Goal: Book appointment/travel/reservation

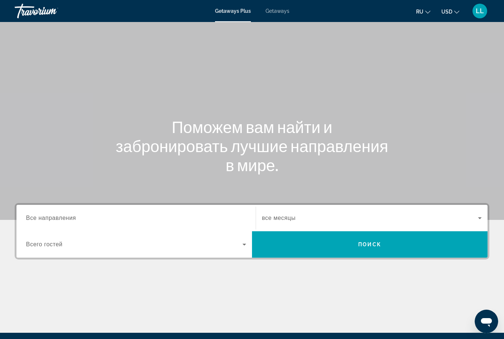
click at [147, 214] on input "Destination Все направления" at bounding box center [136, 218] width 220 height 9
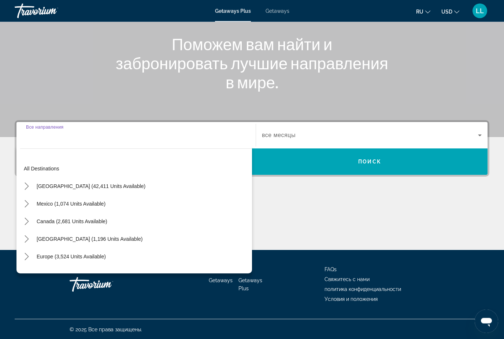
scroll to position [83, 0]
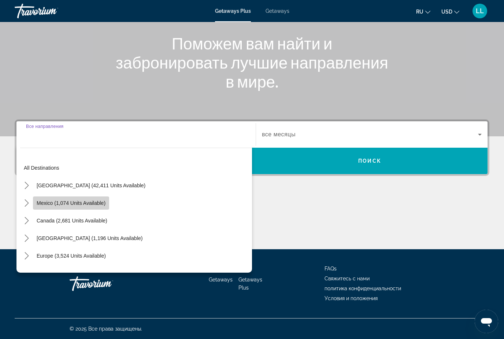
click at [92, 200] on span "Mexico (1,074 units available)" at bounding box center [71, 203] width 69 height 6
type input "**********"
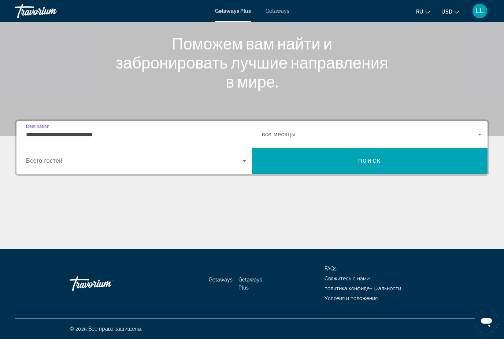
click at [276, 136] on span "все месяцы" at bounding box center [279, 134] width 34 height 6
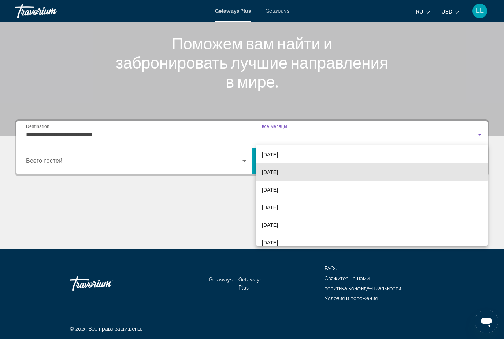
scroll to position [55, 0]
click at [278, 172] on span "[DATE]" at bounding box center [270, 171] width 16 height 9
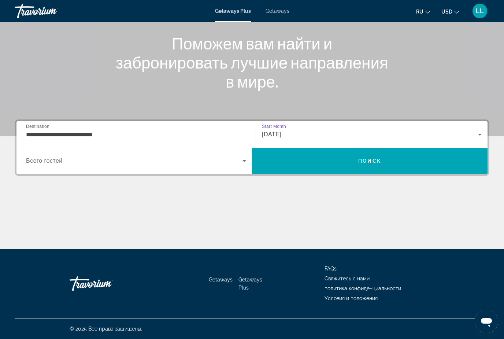
click at [277, 134] on span "[DATE]" at bounding box center [271, 134] width 19 height 6
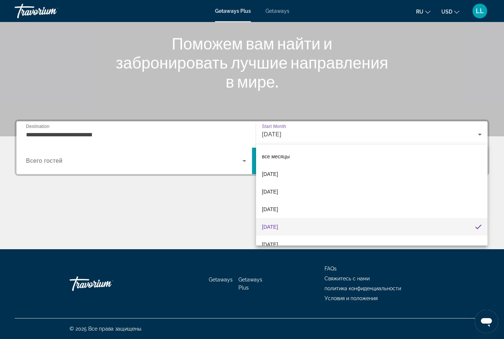
click at [215, 160] on div at bounding box center [252, 169] width 504 height 339
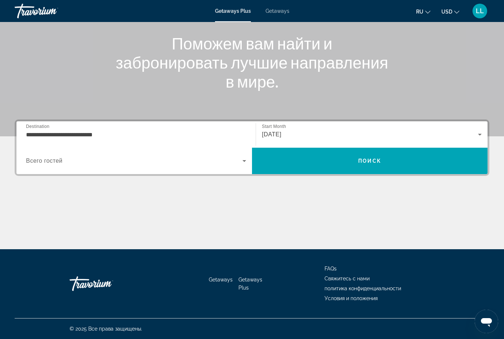
click at [244, 164] on icon "Search widget" at bounding box center [244, 160] width 9 height 9
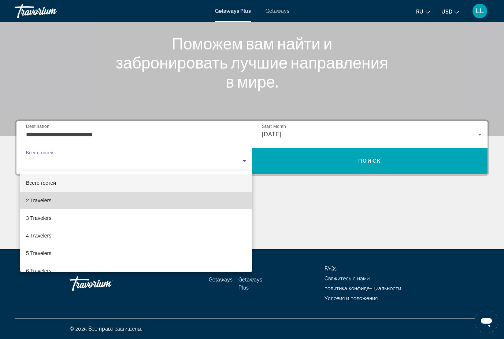
click at [203, 201] on mat-option "2 Travelers" at bounding box center [136, 200] width 232 height 18
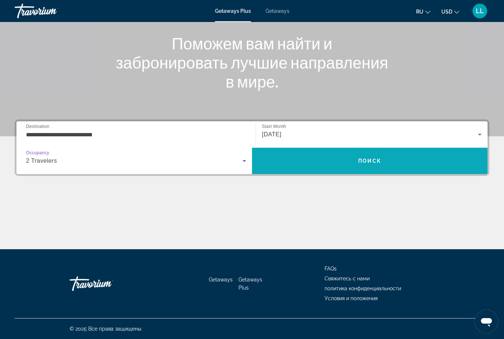
click at [321, 169] on span "Search" at bounding box center [369, 161] width 235 height 18
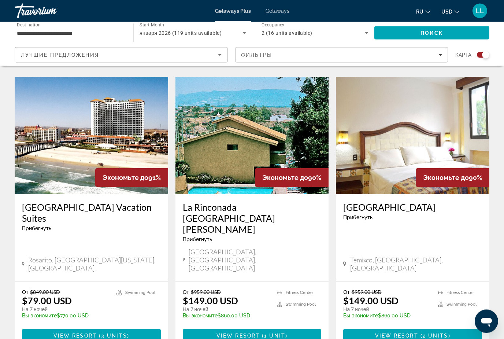
scroll to position [1081, 0]
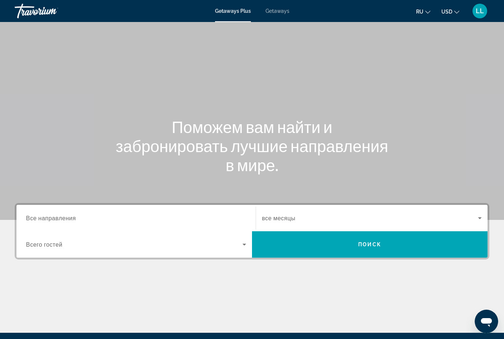
click at [198, 222] on input "Destination Все направления" at bounding box center [136, 218] width 220 height 9
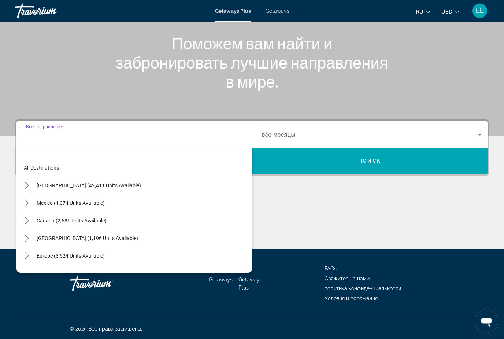
scroll to position [83, 0]
click at [95, 205] on span "Mexico (1,074 units available)" at bounding box center [71, 203] width 68 height 6
type input "**********"
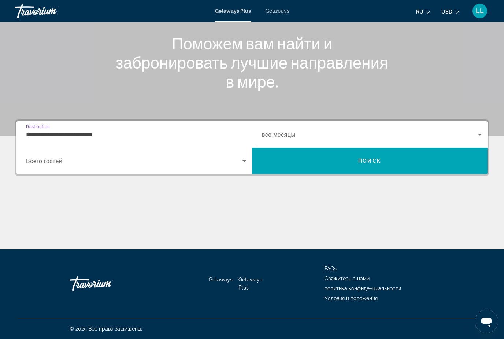
click at [325, 135] on span "Search widget" at bounding box center [370, 134] width 216 height 9
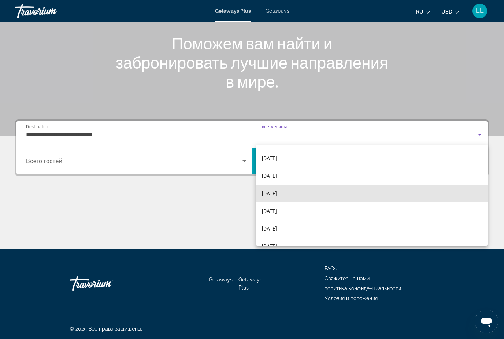
scroll to position [40, 0]
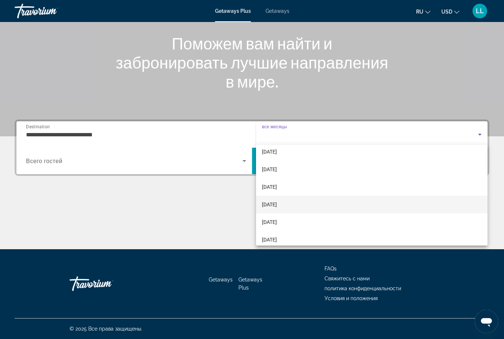
click at [277, 204] on span "[DATE]" at bounding box center [269, 204] width 15 height 9
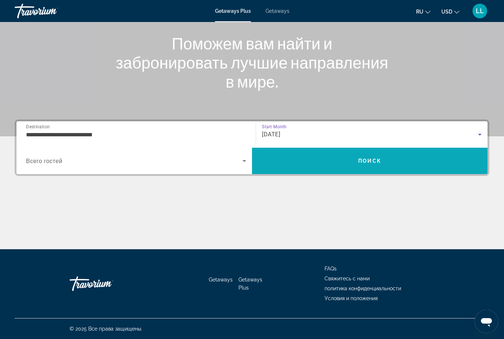
click at [335, 160] on span "Search" at bounding box center [369, 161] width 235 height 18
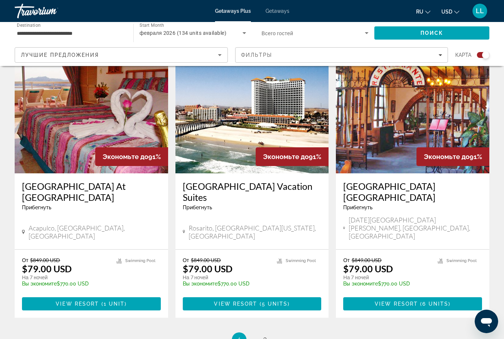
scroll to position [1093, 0]
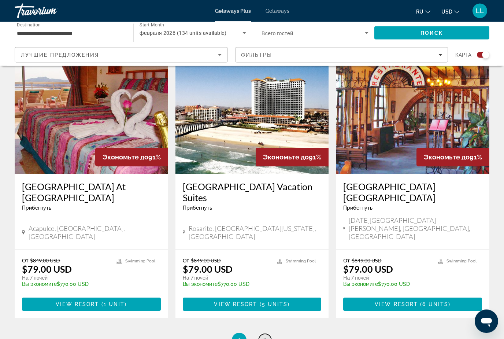
click at [268, 334] on link "page 2" at bounding box center [264, 340] width 13 height 13
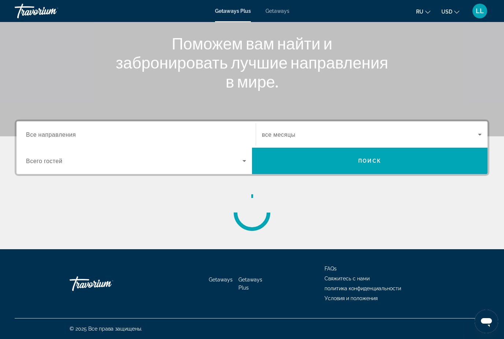
scroll to position [83, 0]
click at [191, 138] on input "Destination Все направления" at bounding box center [136, 134] width 220 height 9
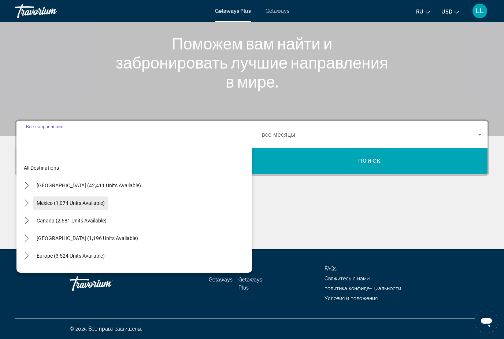
click at [89, 203] on span "Mexico (1,074 units available)" at bounding box center [71, 203] width 68 height 6
type input "**********"
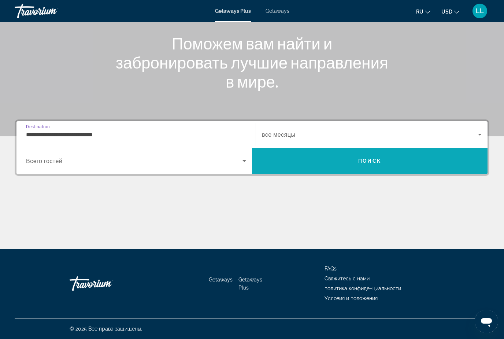
click at [299, 163] on span "Search" at bounding box center [369, 161] width 235 height 18
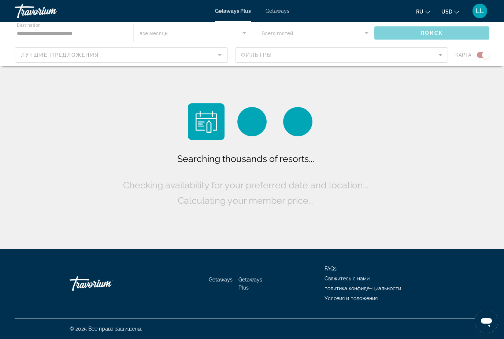
scroll to position [23, 0]
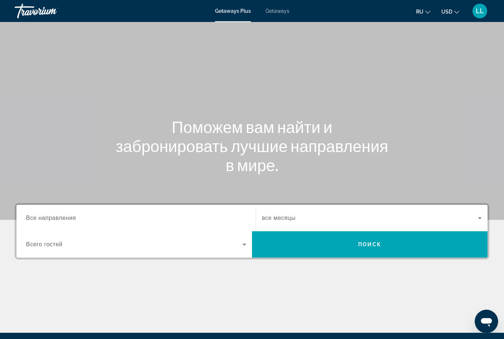
click at [173, 218] on input "Destination Все направления" at bounding box center [136, 218] width 220 height 9
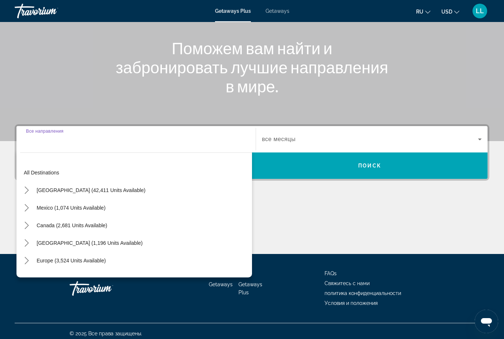
scroll to position [83, 0]
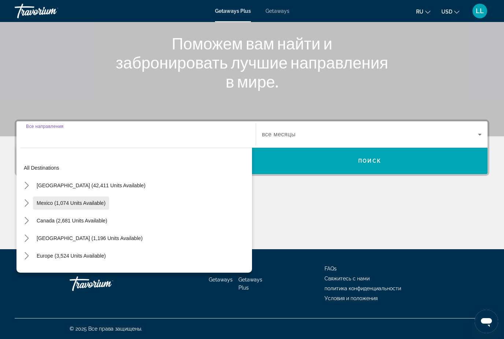
click at [46, 203] on span "Mexico (1,074 units available)" at bounding box center [71, 203] width 69 height 6
type input "**********"
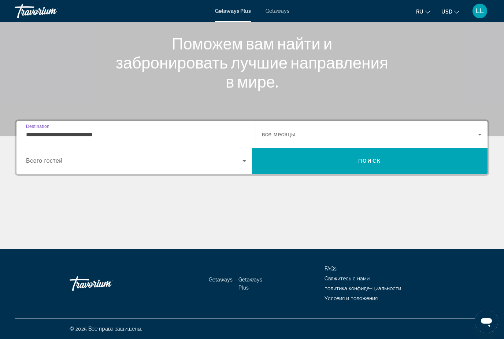
click at [291, 135] on span "все месяцы" at bounding box center [279, 134] width 34 height 6
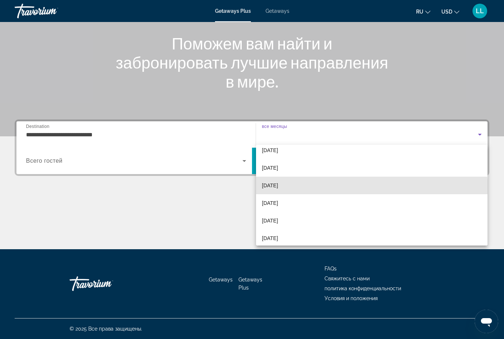
scroll to position [43, 0]
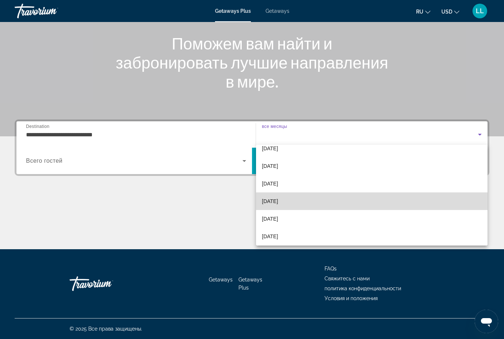
click at [295, 202] on mat-option "[DATE]" at bounding box center [371, 201] width 231 height 18
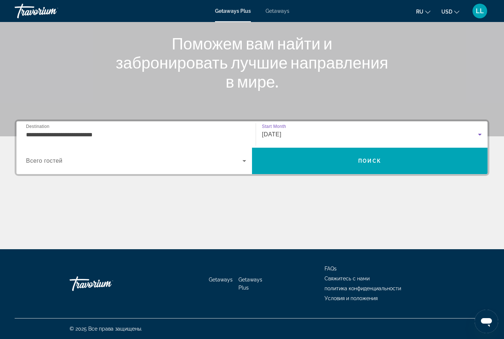
click at [241, 158] on icon "Search widget" at bounding box center [244, 160] width 9 height 9
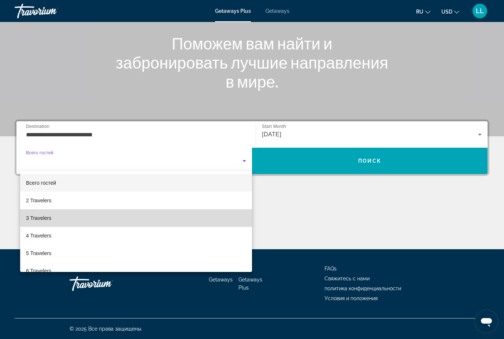
click at [44, 221] on span "3 Travelers" at bounding box center [38, 217] width 25 height 9
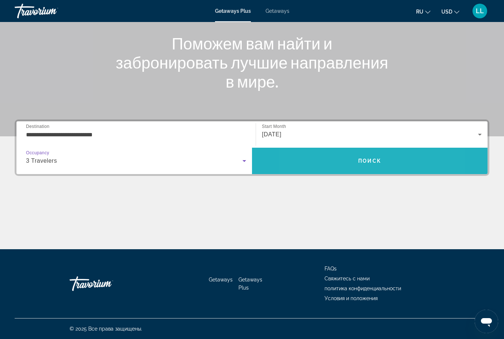
click at [337, 156] on span "Search" at bounding box center [369, 161] width 235 height 18
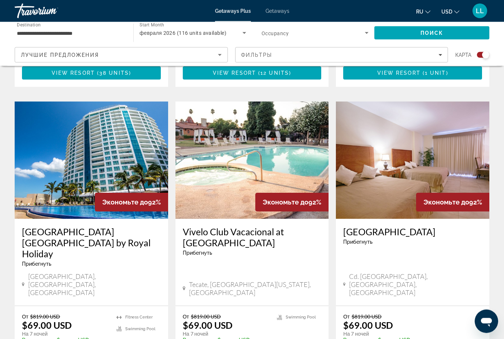
scroll to position [485, 0]
click at [136, 226] on h3 "Park Royal Beach Resort Mazatlán by Royal Holiday" at bounding box center [91, 242] width 139 height 33
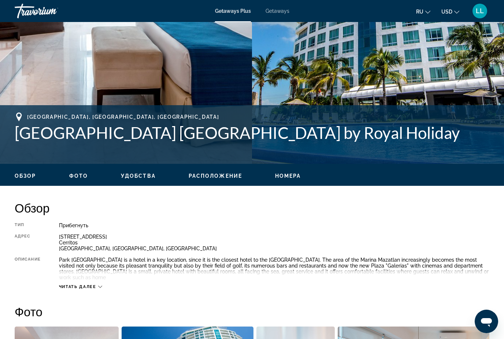
scroll to position [206, 0]
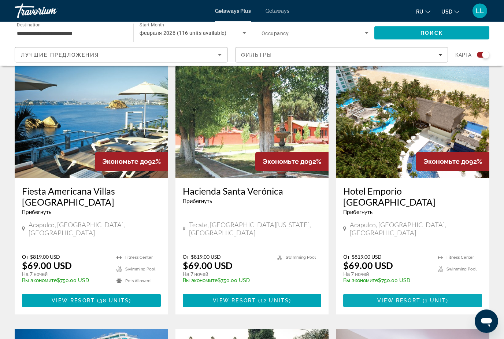
scroll to position [258, 0]
click at [399, 297] on span "View Resort" at bounding box center [398, 300] width 43 height 6
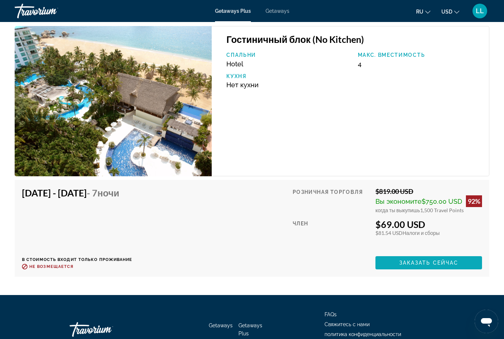
scroll to position [1388, 0]
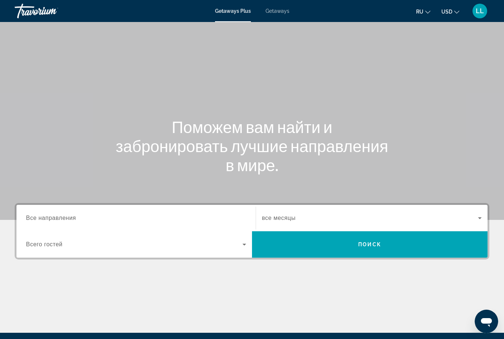
click at [73, 219] on span "Все направления" at bounding box center [51, 217] width 50 height 6
click at [73, 219] on input "Destination Все направления" at bounding box center [136, 218] width 220 height 9
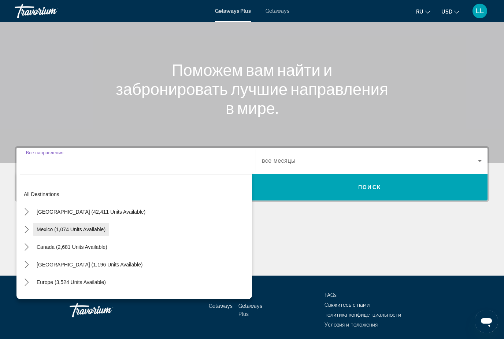
scroll to position [83, 0]
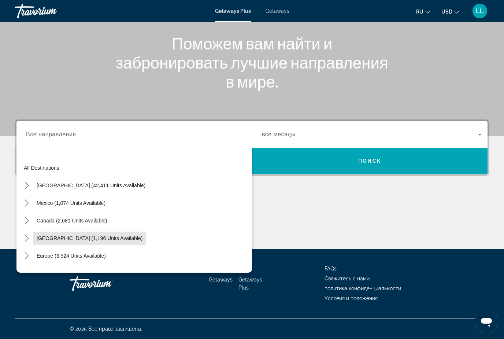
click at [74, 240] on span "[GEOGRAPHIC_DATA] (1,196 units available)" at bounding box center [90, 238] width 106 height 6
type input "**********"
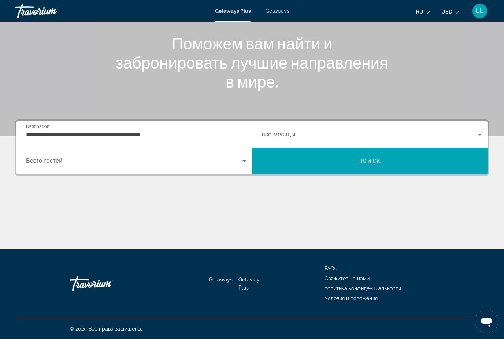
click at [289, 132] on span "все месяцы" at bounding box center [279, 134] width 34 height 6
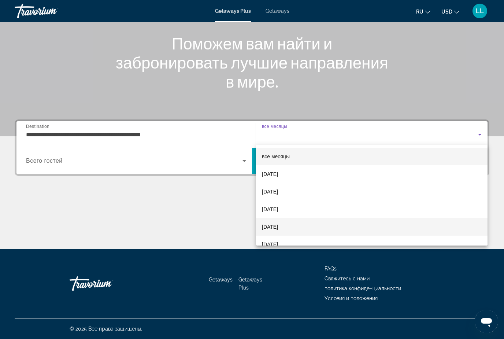
click at [272, 229] on span "[DATE]" at bounding box center [270, 226] width 16 height 9
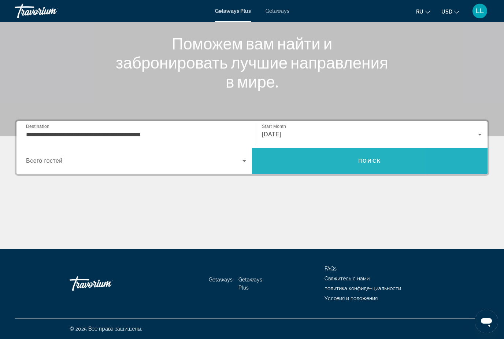
click at [270, 167] on span "Search" at bounding box center [369, 161] width 235 height 18
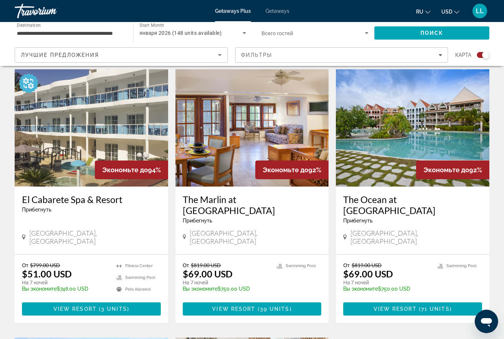
scroll to position [505, 0]
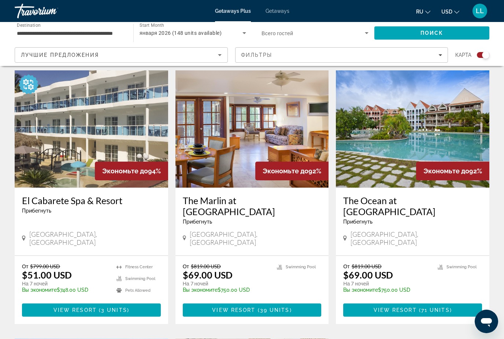
click at [249, 162] on img "Main content" at bounding box center [251, 128] width 153 height 117
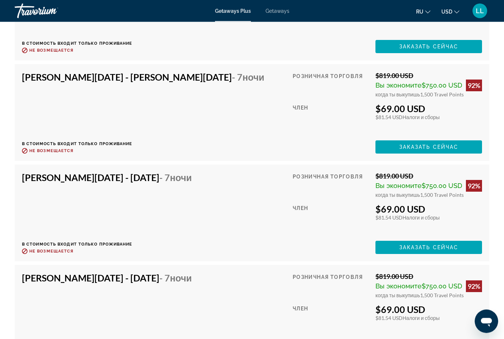
scroll to position [2060, 0]
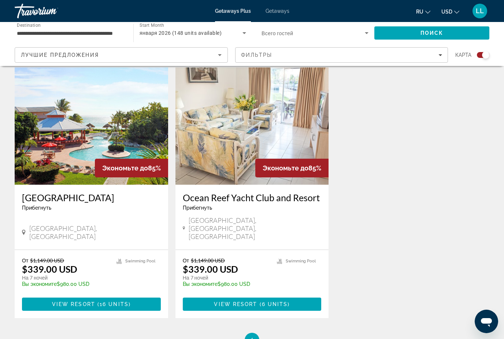
scroll to position [789, 0]
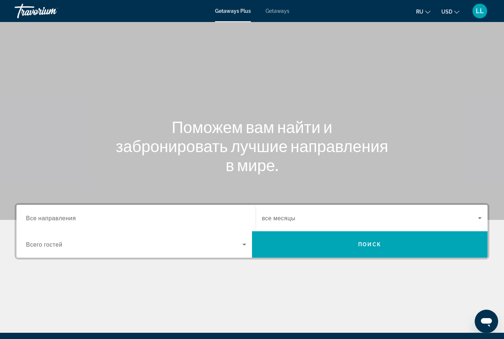
click at [101, 213] on div "Search widget" at bounding box center [136, 218] width 220 height 21
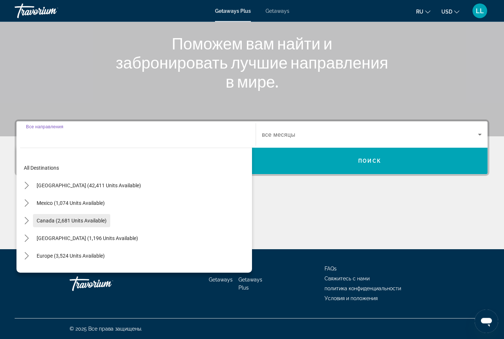
scroll to position [83, 0]
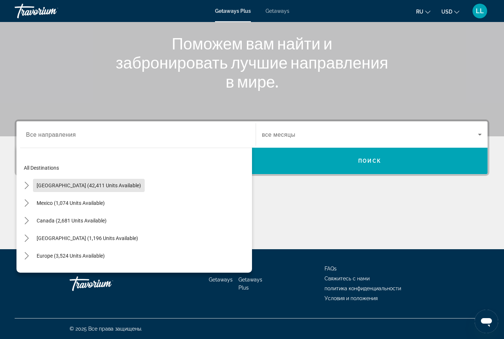
click at [93, 186] on span "[GEOGRAPHIC_DATA] (42,411 units available)" at bounding box center [89, 185] width 104 height 6
type input "**********"
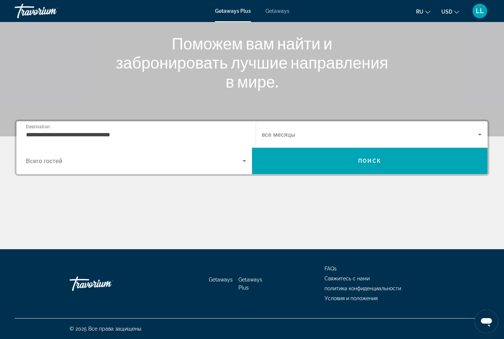
click at [285, 134] on span "все месяцы" at bounding box center [278, 134] width 33 height 7
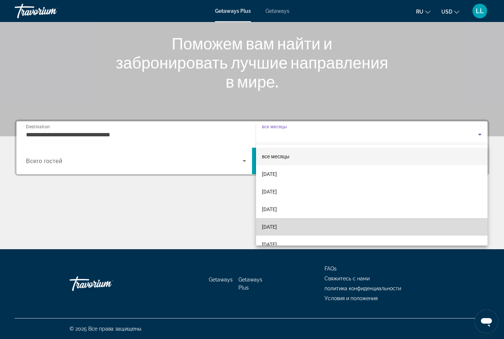
click at [271, 226] on span "[DATE]" at bounding box center [269, 226] width 15 height 9
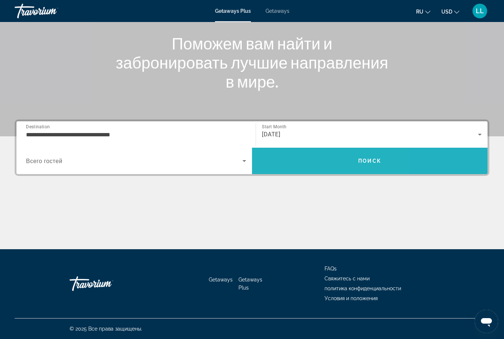
click at [309, 163] on span "Search" at bounding box center [369, 161] width 235 height 18
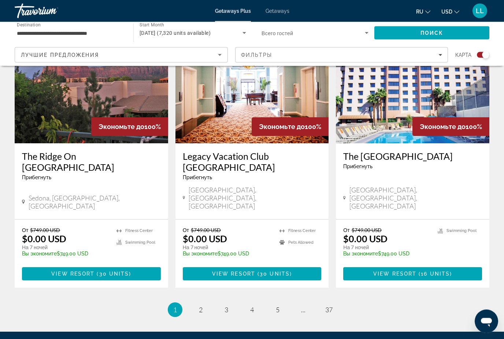
scroll to position [1104, 0]
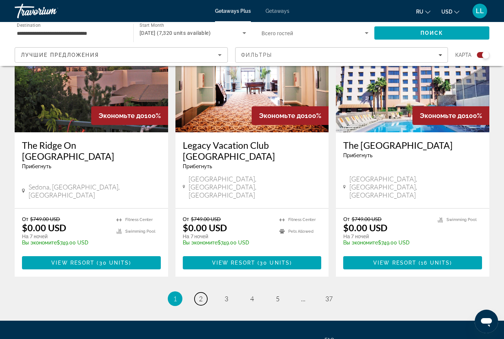
click at [202, 294] on span "2" at bounding box center [201, 298] width 4 height 8
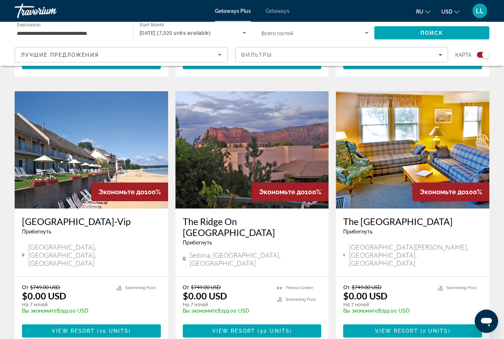
scroll to position [1073, 0]
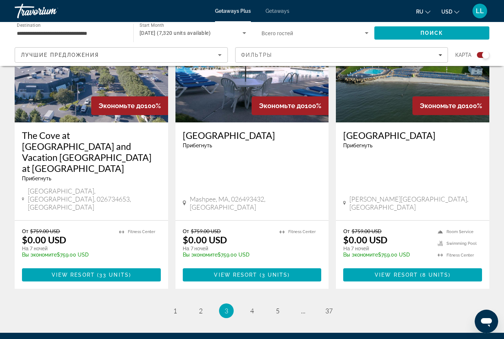
scroll to position [1115, 0]
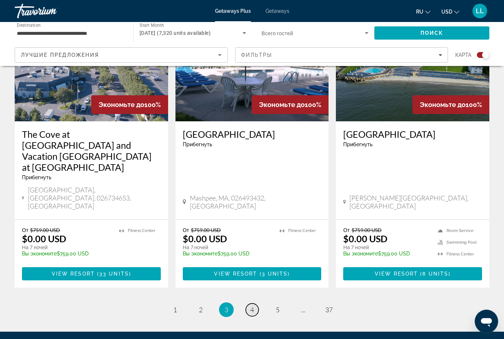
click at [254, 303] on link "page 4" at bounding box center [252, 309] width 13 height 13
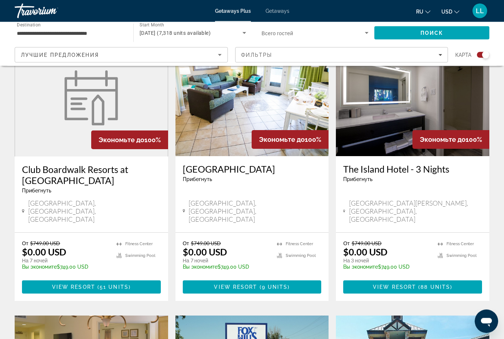
scroll to position [279, 0]
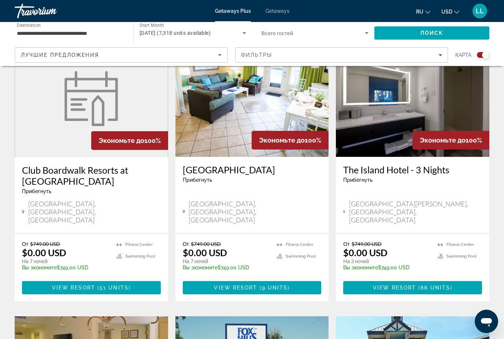
click at [382, 145] on img "Main content" at bounding box center [412, 98] width 153 height 117
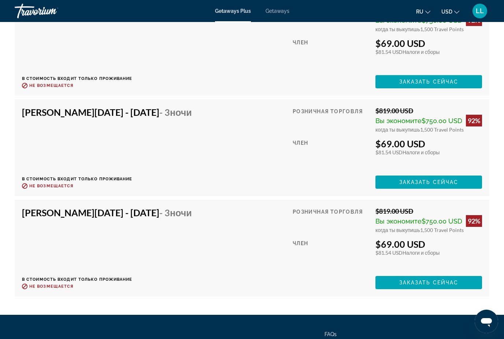
scroll to position [5586, 0]
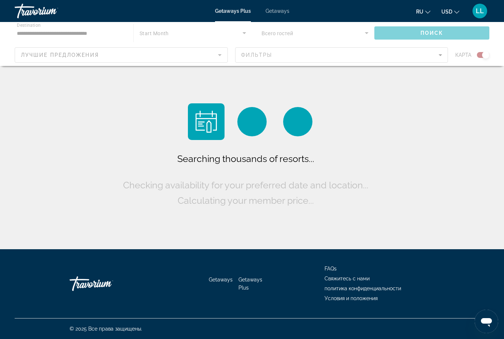
scroll to position [23, 0]
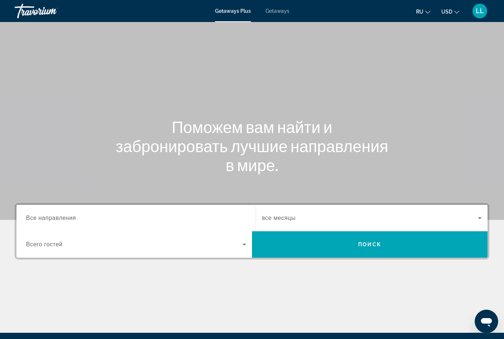
click at [267, 11] on span "Getaways" at bounding box center [277, 11] width 24 height 6
click at [132, 216] on input "Destination Все направления" at bounding box center [136, 218] width 220 height 9
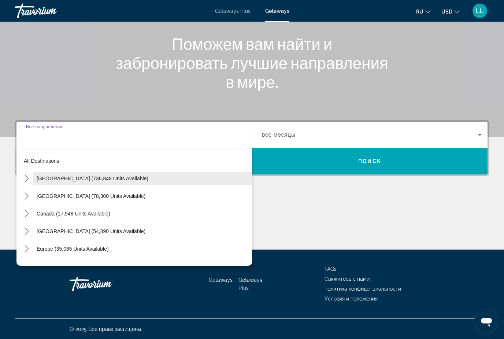
scroll to position [83, 0]
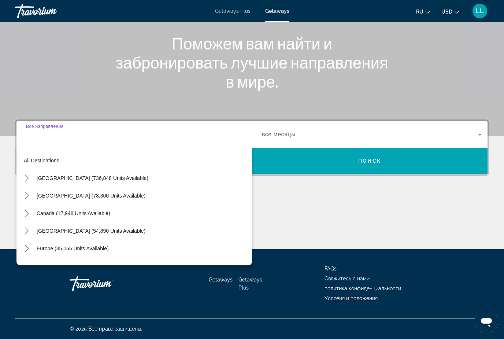
click at [109, 194] on span "Select destination: Mexico (78,300 units available)" at bounding box center [142, 196] width 219 height 18
type input "**********"
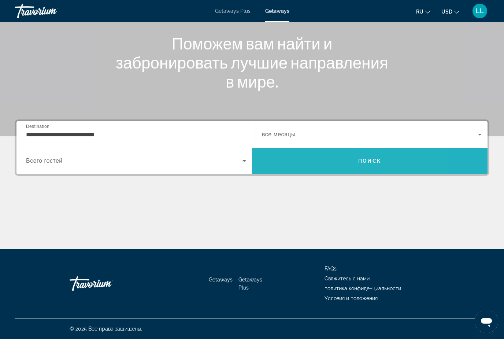
click at [282, 157] on span "Search" at bounding box center [369, 161] width 235 height 18
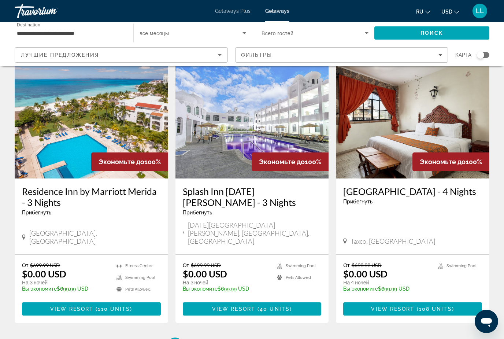
scroll to position [867, 0]
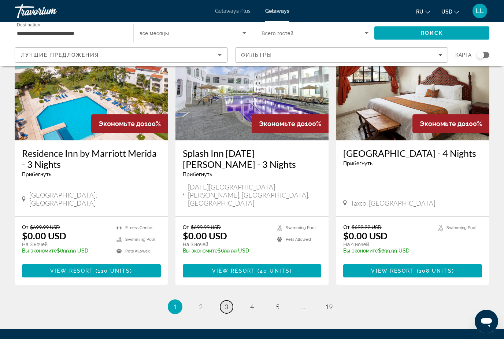
click at [227, 302] on span "3" at bounding box center [226, 306] width 4 height 8
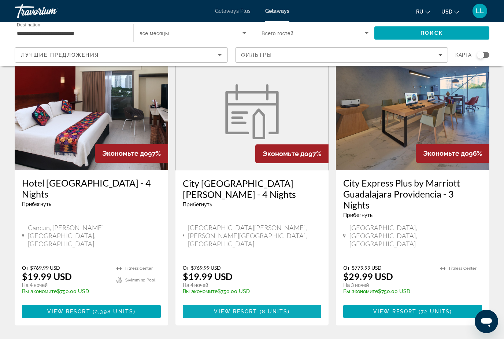
scroll to position [888, 0]
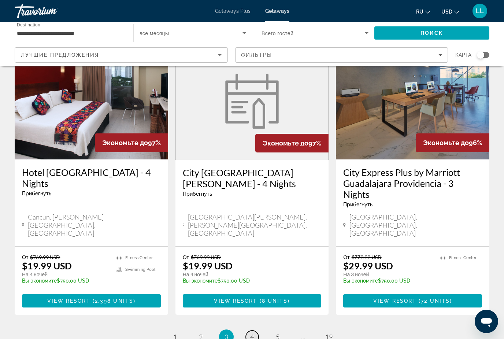
click at [252, 332] on span "4" at bounding box center [252, 336] width 4 height 8
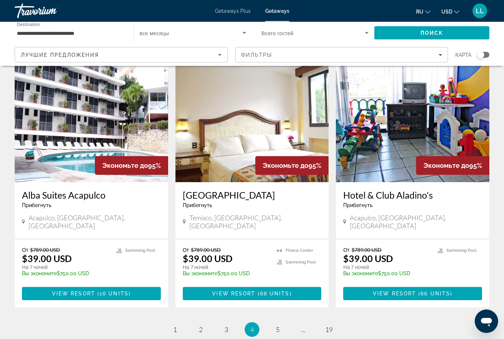
scroll to position [866, 0]
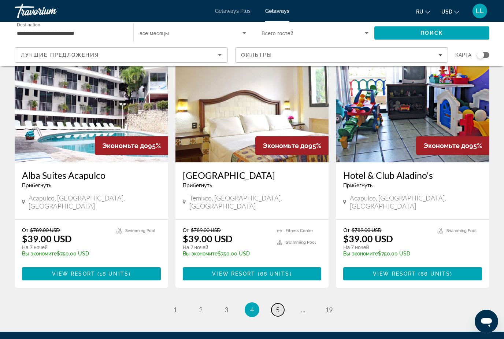
click at [277, 305] on span "5" at bounding box center [278, 309] width 4 height 8
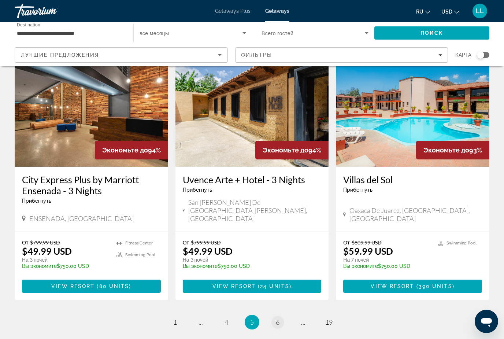
scroll to position [888, 0]
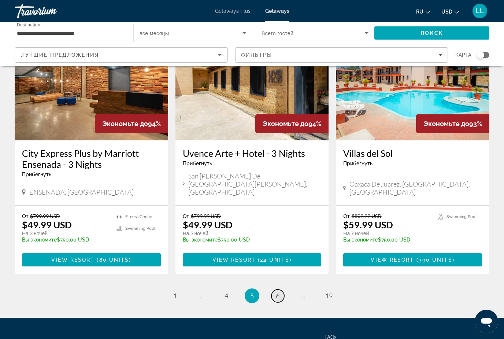
click at [276, 291] on span "6" at bounding box center [278, 295] width 4 height 8
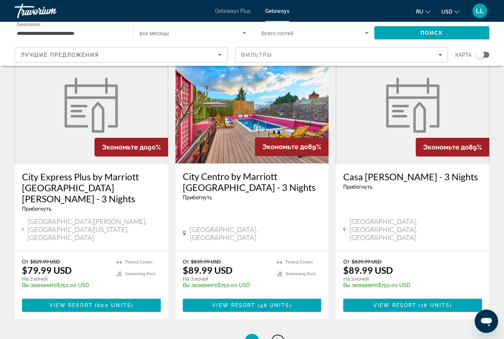
scroll to position [887, 0]
click at [276, 337] on span "7" at bounding box center [278, 341] width 4 height 8
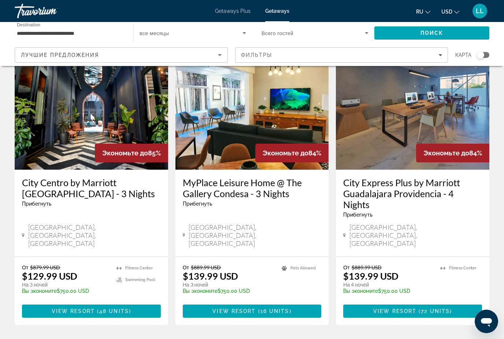
scroll to position [880, 0]
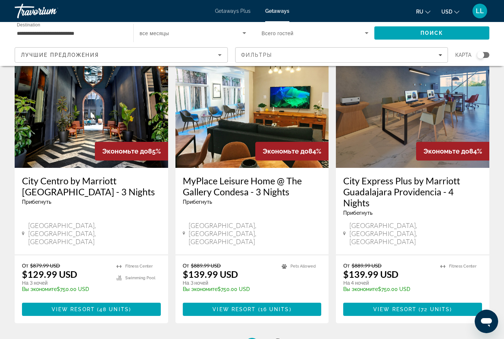
click at [277, 338] on span "8" at bounding box center [278, 345] width 4 height 8
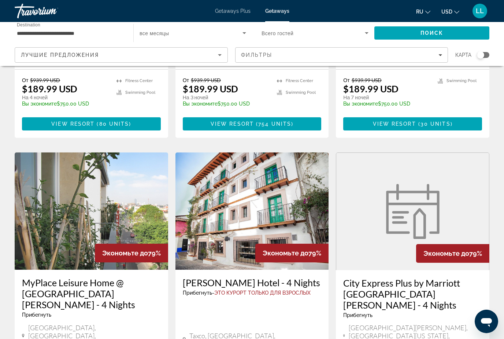
scroll to position [773, 0]
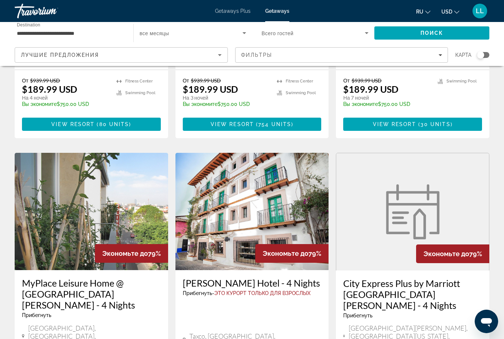
click at [255, 176] on img "Main content" at bounding box center [251, 211] width 153 height 117
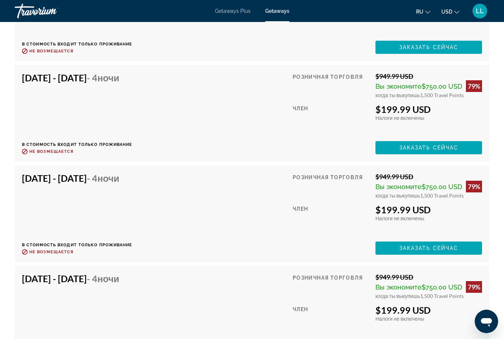
scroll to position [1472, 0]
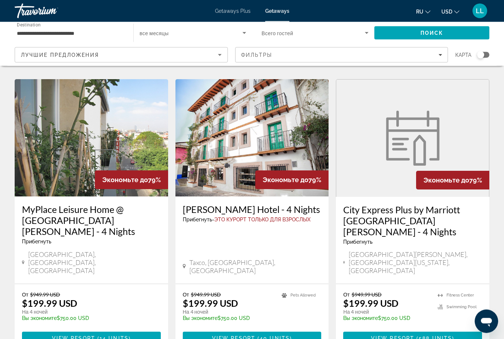
scroll to position [878, 0]
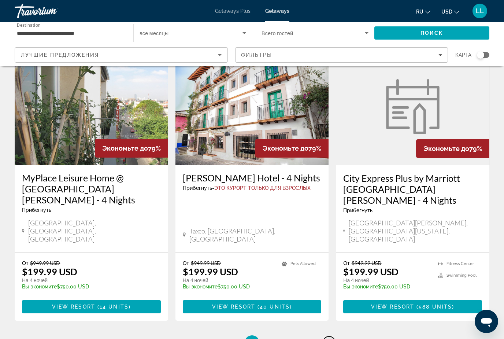
click at [326, 336] on link "page 19" at bounding box center [328, 342] width 13 height 13
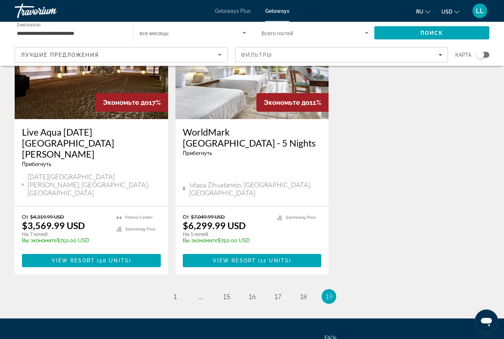
scroll to position [90, 0]
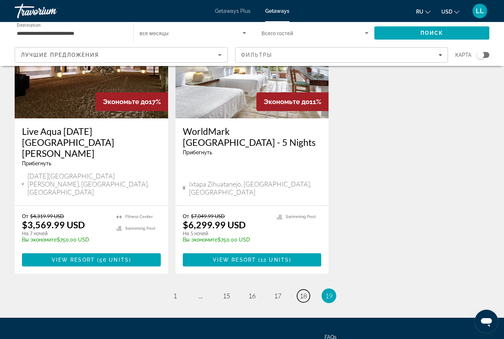
drag, startPoint x: 307, startPoint y: 261, endPoint x: 307, endPoint y: 170, distance: 90.4
click at [307, 289] on link "page 18" at bounding box center [303, 295] width 13 height 13
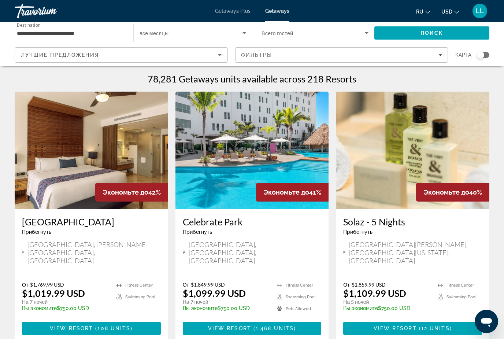
click at [93, 176] on img "Main content" at bounding box center [91, 150] width 153 height 117
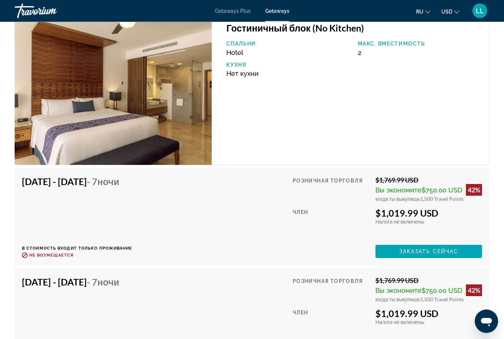
scroll to position [1390, 0]
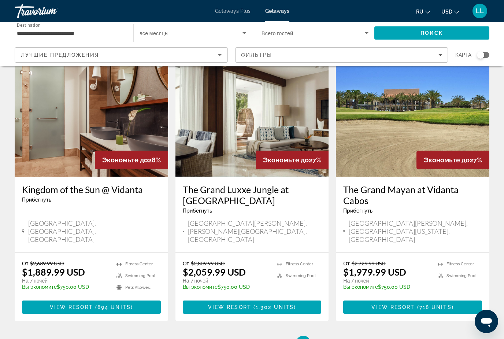
scroll to position [878, 0]
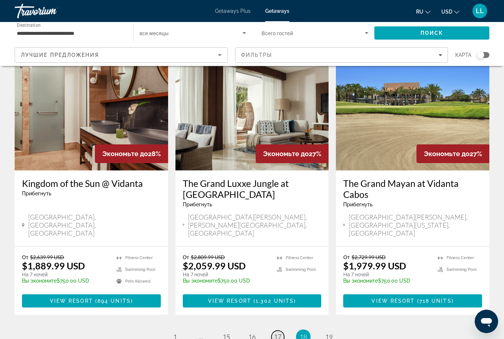
click at [276, 332] on span "17" at bounding box center [277, 336] width 7 height 8
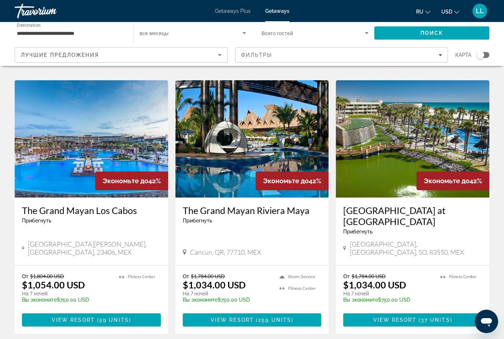
scroll to position [889, 0]
